Goal: Task Accomplishment & Management: Use online tool/utility

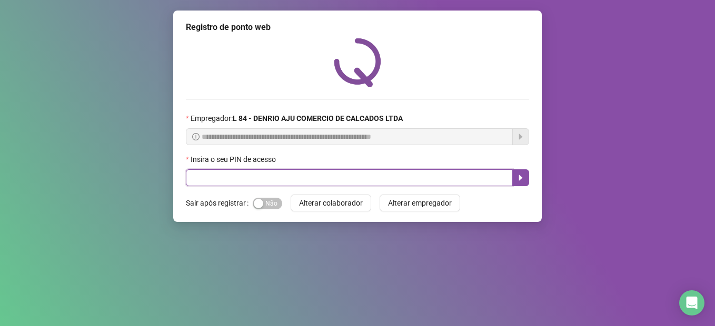
click at [315, 183] on input "text" at bounding box center [349, 178] width 327 height 17
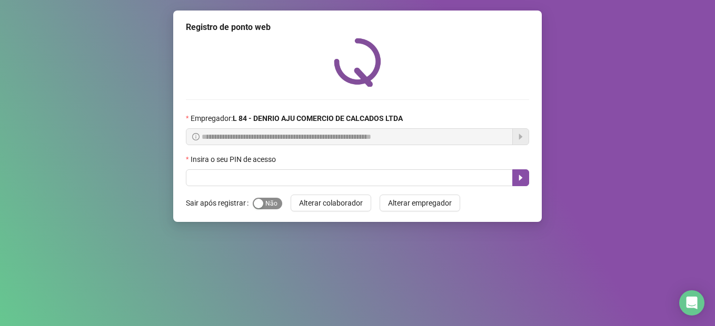
click at [276, 201] on span "Sim Não" at bounding box center [267, 204] width 29 height 12
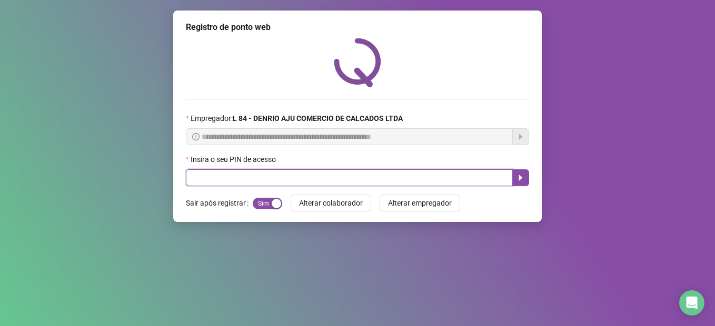
click at [265, 181] on input "text" at bounding box center [349, 178] width 327 height 17
type input "*****"
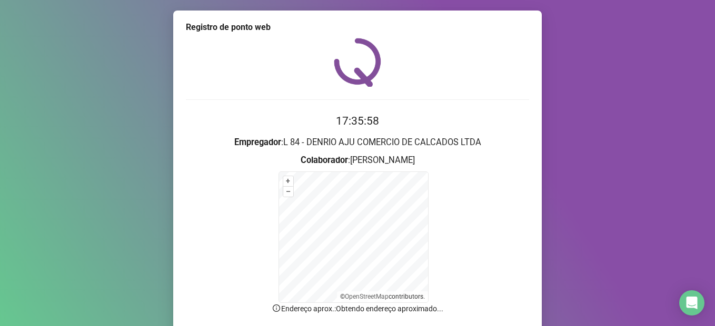
scroll to position [53, 0]
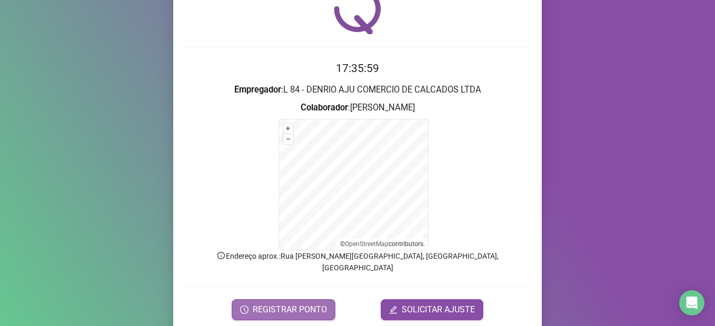
click at [294, 305] on button "REGISTRAR PONTO" at bounding box center [284, 310] width 104 height 21
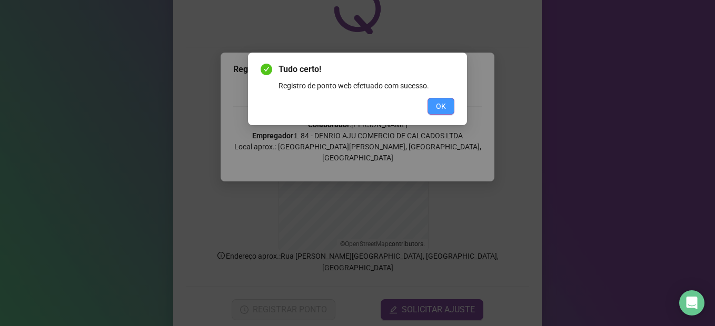
click at [440, 109] on span "OK" at bounding box center [441, 107] width 10 height 12
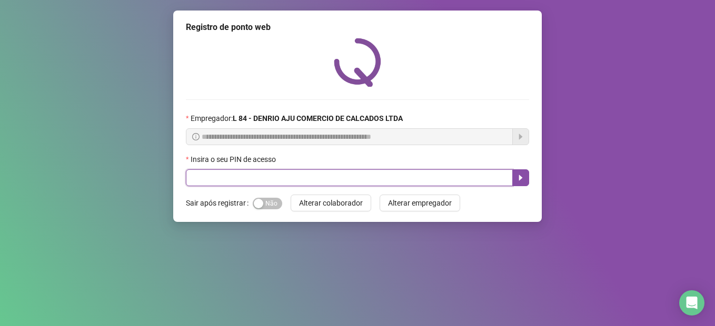
drag, startPoint x: 206, startPoint y: 183, endPoint x: 225, endPoint y: 183, distance: 18.4
click at [219, 185] on input "text" at bounding box center [349, 178] width 327 height 17
type input "*****"
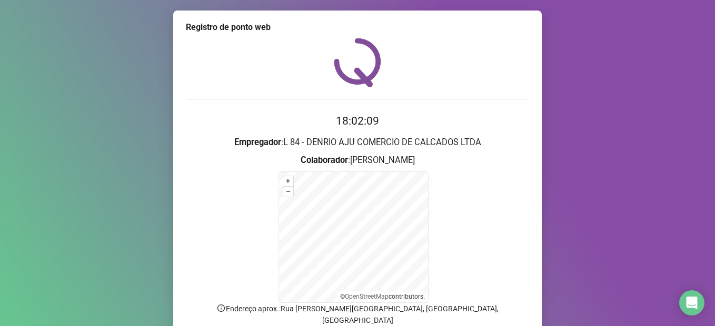
scroll to position [82, 0]
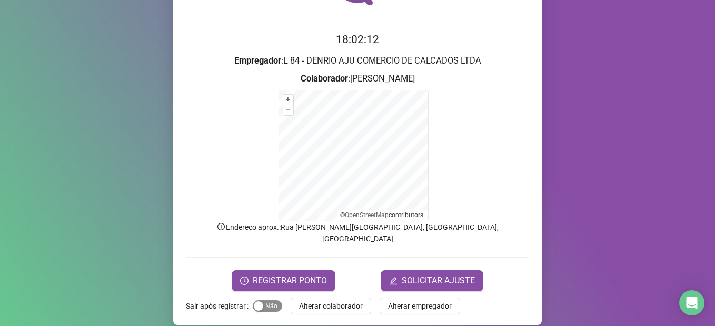
click at [256, 302] on div "button" at bounding box center [258, 306] width 9 height 9
click at [288, 275] on span "REGISTRAR PONTO" at bounding box center [290, 281] width 74 height 13
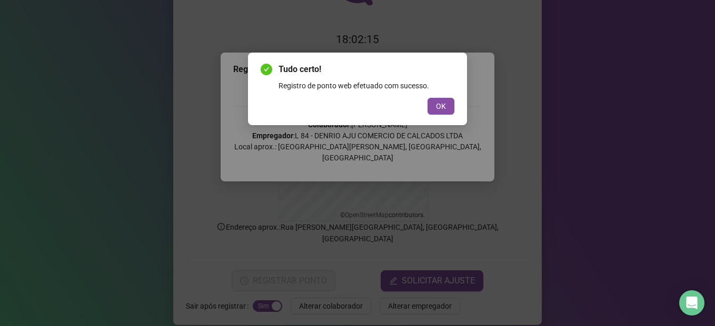
click at [456, 106] on div "Tudo certo! Registro de ponto web efetuado com sucesso. OK" at bounding box center [357, 89] width 219 height 73
click at [452, 107] on button "OK" at bounding box center [441, 106] width 27 height 17
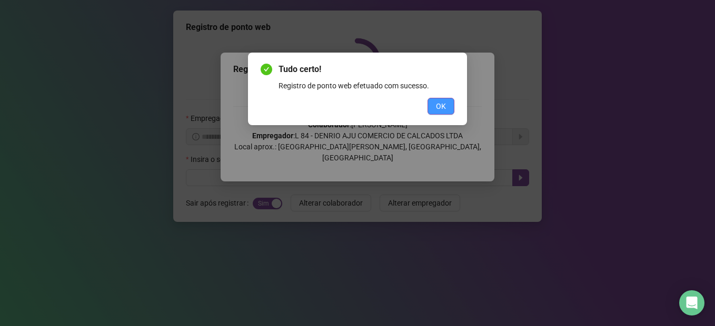
scroll to position [0, 0]
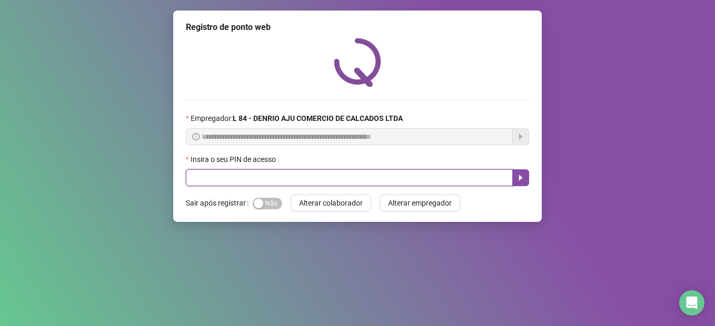
click at [324, 177] on input "text" at bounding box center [349, 178] width 327 height 17
type input "*****"
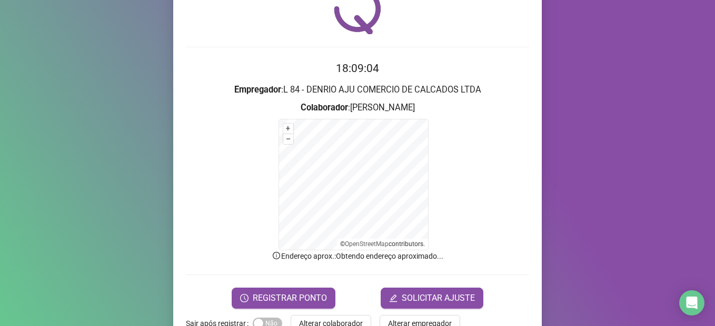
scroll to position [82, 0]
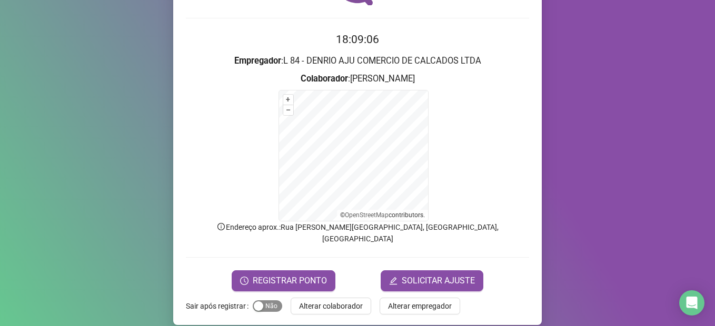
click at [258, 301] on button "Sim Não" at bounding box center [267, 307] width 29 height 12
click at [272, 277] on button "REGISTRAR PONTO" at bounding box center [284, 281] width 104 height 21
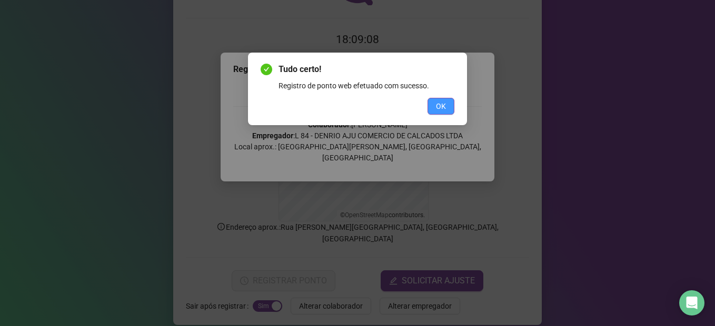
click at [439, 104] on span "OK" at bounding box center [441, 107] width 10 height 12
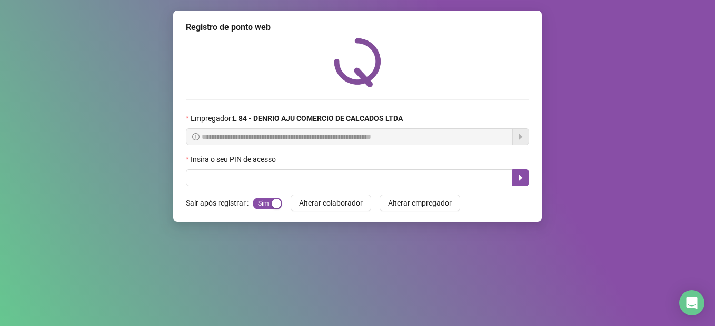
scroll to position [0, 0]
